Goal: Communication & Community: Answer question/provide support

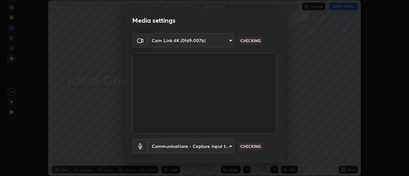
scroll to position [34, 0]
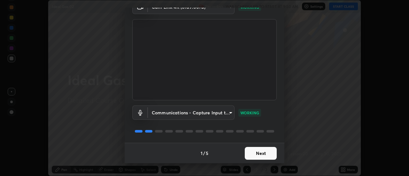
click at [257, 153] on button "Next" at bounding box center [261, 153] width 32 height 13
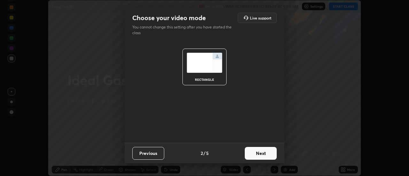
click at [259, 154] on button "Next" at bounding box center [261, 153] width 32 height 13
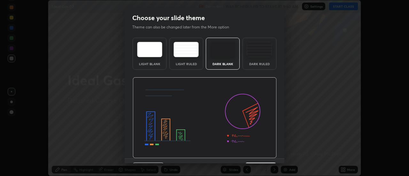
scroll to position [16, 0]
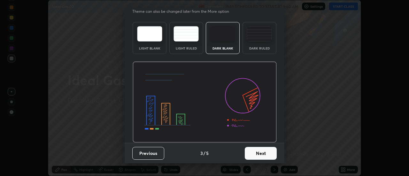
click at [265, 154] on button "Next" at bounding box center [261, 153] width 32 height 13
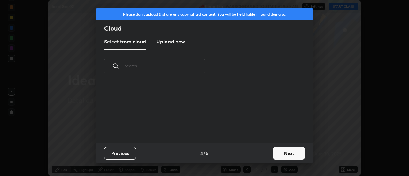
click at [274, 156] on button "Next" at bounding box center [289, 153] width 32 height 13
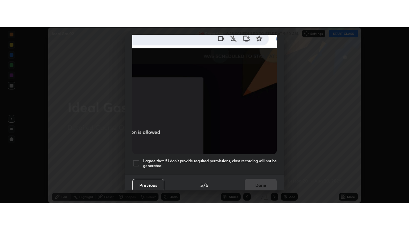
scroll to position [164, 0]
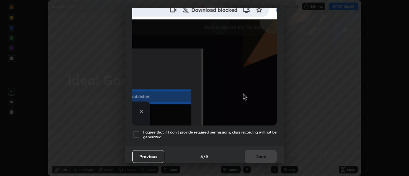
click at [138, 131] on div at bounding box center [136, 135] width 8 height 8
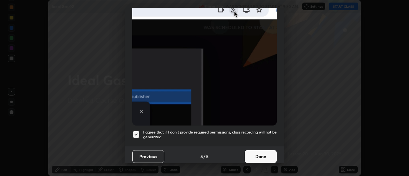
click at [256, 154] on button "Done" at bounding box center [261, 156] width 32 height 13
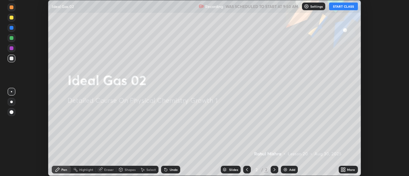
click at [337, 7] on button "START CLASS" at bounding box center [343, 7] width 29 height 8
click at [343, 169] on icon at bounding box center [343, 169] width 2 height 2
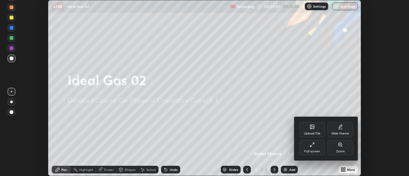
click at [313, 147] on div "Full screen" at bounding box center [313, 147] width 26 height 15
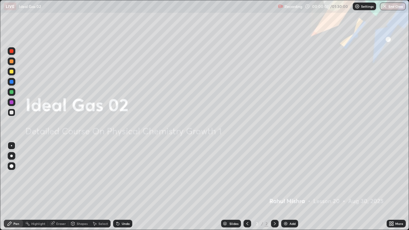
scroll to position [230, 409]
click at [286, 176] on img at bounding box center [285, 223] width 5 height 5
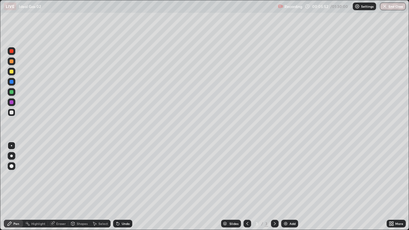
click at [284, 176] on img at bounding box center [285, 223] width 5 height 5
click at [10, 92] on div at bounding box center [12, 92] width 4 height 4
click at [12, 113] on div at bounding box center [12, 113] width 4 height 4
click at [13, 102] on div at bounding box center [12, 102] width 4 height 4
click at [13, 83] on div at bounding box center [12, 82] width 4 height 4
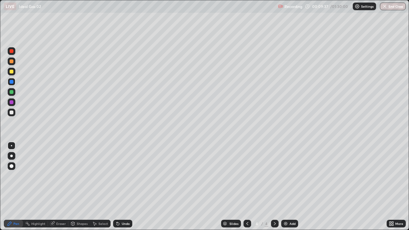
click at [13, 74] on div at bounding box center [12, 72] width 8 height 8
click at [13, 111] on div at bounding box center [12, 113] width 8 height 8
click at [64, 176] on div "Eraser" at bounding box center [58, 224] width 20 height 8
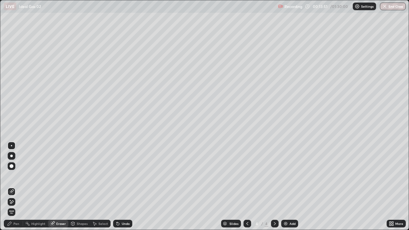
click at [19, 176] on div "Pen" at bounding box center [16, 223] width 6 height 3
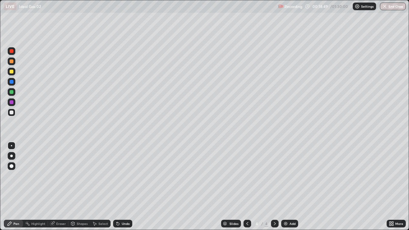
click at [290, 176] on div "Add" at bounding box center [293, 223] width 6 height 3
click at [287, 176] on div "Add" at bounding box center [289, 224] width 17 height 8
click at [246, 176] on icon at bounding box center [247, 223] width 5 height 5
click at [274, 176] on icon at bounding box center [274, 223] width 5 height 5
click at [286, 176] on img at bounding box center [285, 223] width 5 height 5
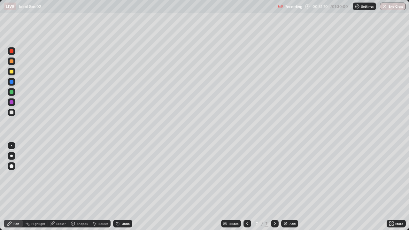
click at [12, 72] on div at bounding box center [12, 72] width 4 height 4
click at [13, 91] on div at bounding box center [12, 92] width 4 height 4
click at [11, 113] on div at bounding box center [12, 113] width 4 height 4
click at [11, 82] on div at bounding box center [12, 82] width 4 height 4
click at [12, 113] on div at bounding box center [12, 113] width 4 height 4
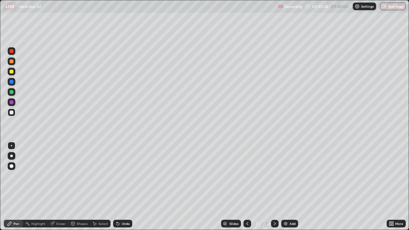
click at [12, 72] on div at bounding box center [12, 72] width 4 height 4
click at [99, 176] on div "Select" at bounding box center [103, 223] width 10 height 3
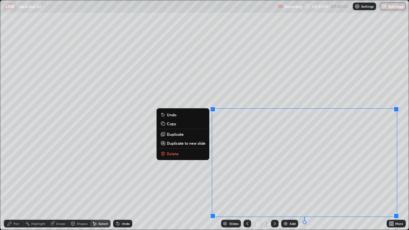
click at [178, 123] on button "Copy" at bounding box center [183, 124] width 48 height 8
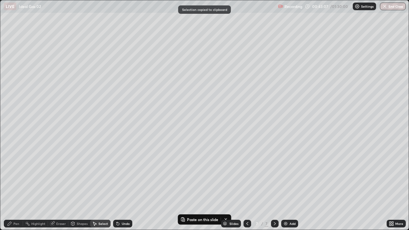
click at [286, 176] on img at bounding box center [285, 223] width 5 height 5
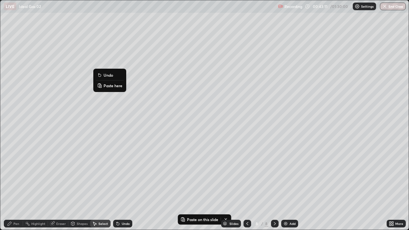
click at [107, 87] on p "Paste here" at bounding box center [113, 85] width 19 height 5
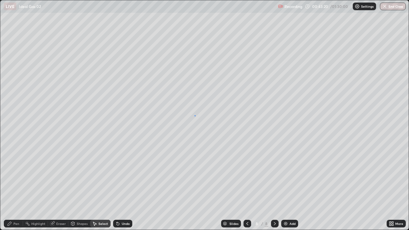
click at [195, 115] on div "0 ° Undo Copy Paste here Duplicate Duplicate to new slide Delete" at bounding box center [204, 115] width 409 height 230
click at [19, 176] on div "Pen" at bounding box center [16, 223] width 6 height 3
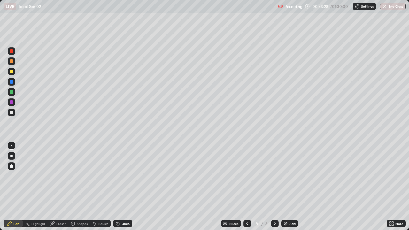
click at [57, 176] on div "Eraser" at bounding box center [61, 223] width 10 height 3
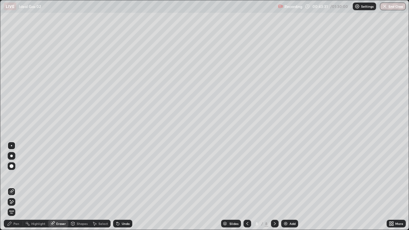
click at [15, 176] on div "Pen" at bounding box center [13, 224] width 19 height 8
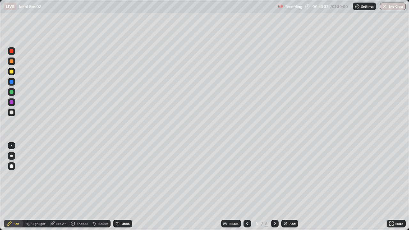
click at [12, 113] on div at bounding box center [12, 113] width 4 height 4
click at [64, 176] on div "Eraser" at bounding box center [61, 223] width 10 height 3
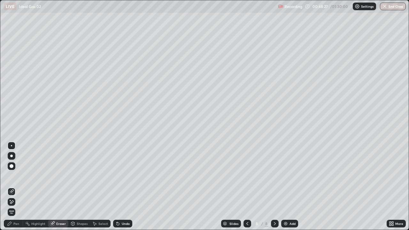
click at [15, 176] on div "Pen" at bounding box center [16, 223] width 6 height 3
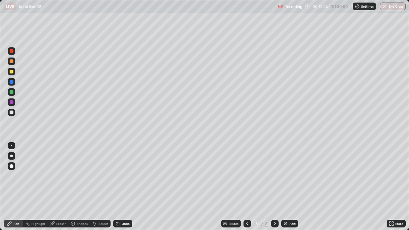
click at [284, 176] on img at bounding box center [285, 223] width 5 height 5
click at [11, 73] on div at bounding box center [12, 72] width 4 height 4
click at [12, 113] on div at bounding box center [12, 113] width 4 height 4
click at [12, 72] on div at bounding box center [12, 72] width 4 height 4
click at [12, 113] on div at bounding box center [12, 113] width 4 height 4
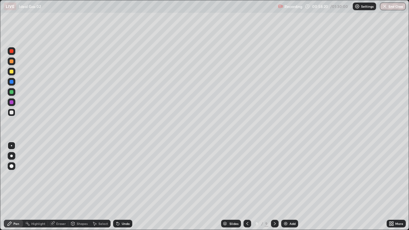
click at [288, 176] on div "Add" at bounding box center [289, 224] width 17 height 8
click at [13, 72] on div at bounding box center [12, 72] width 4 height 4
click at [12, 113] on div at bounding box center [12, 113] width 4 height 4
click at [54, 176] on icon at bounding box center [52, 223] width 5 height 5
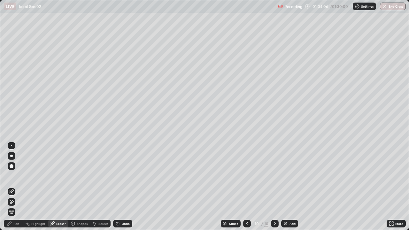
click at [14, 176] on div "Pen" at bounding box center [16, 223] width 6 height 3
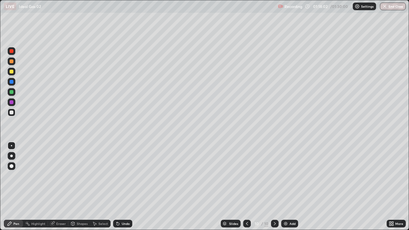
click at [396, 6] on button "End Class" at bounding box center [393, 7] width 26 height 8
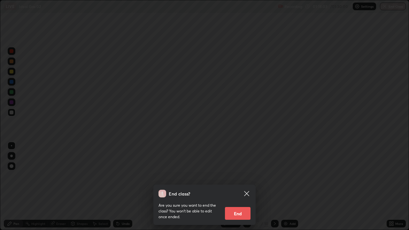
click at [232, 176] on button "End" at bounding box center [238, 213] width 26 height 13
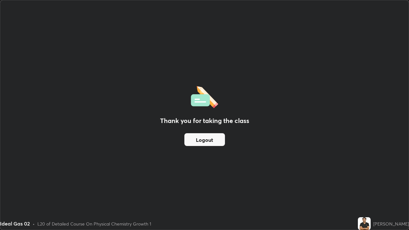
click at [219, 138] on button "Logout" at bounding box center [205, 139] width 41 height 13
click at [219, 137] on button "Logout" at bounding box center [205, 139] width 41 height 13
click at [221, 138] on button "Logout" at bounding box center [205, 139] width 41 height 13
